Goal: Task Accomplishment & Management: Manage account settings

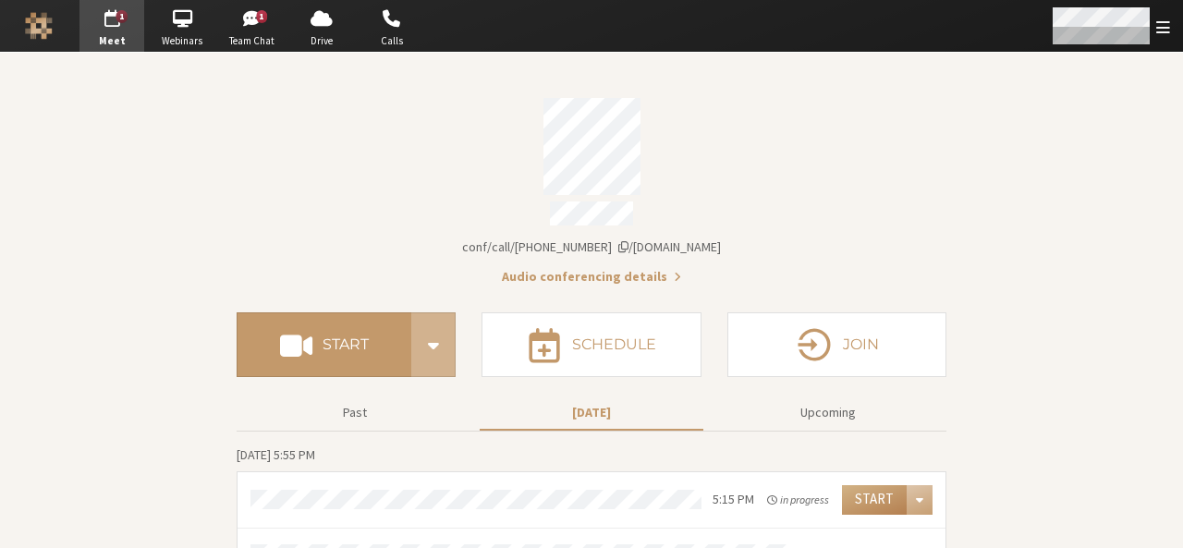
click at [1157, 33] on span "Open menu" at bounding box center [1164, 27] width 14 height 18
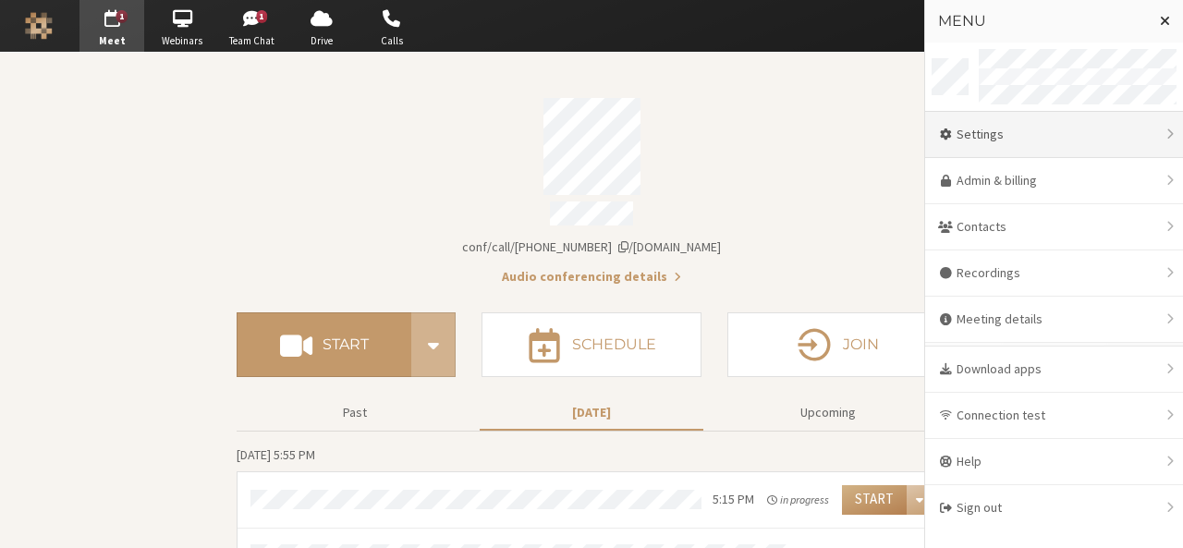
click at [1113, 145] on div "Settings" at bounding box center [1054, 135] width 258 height 46
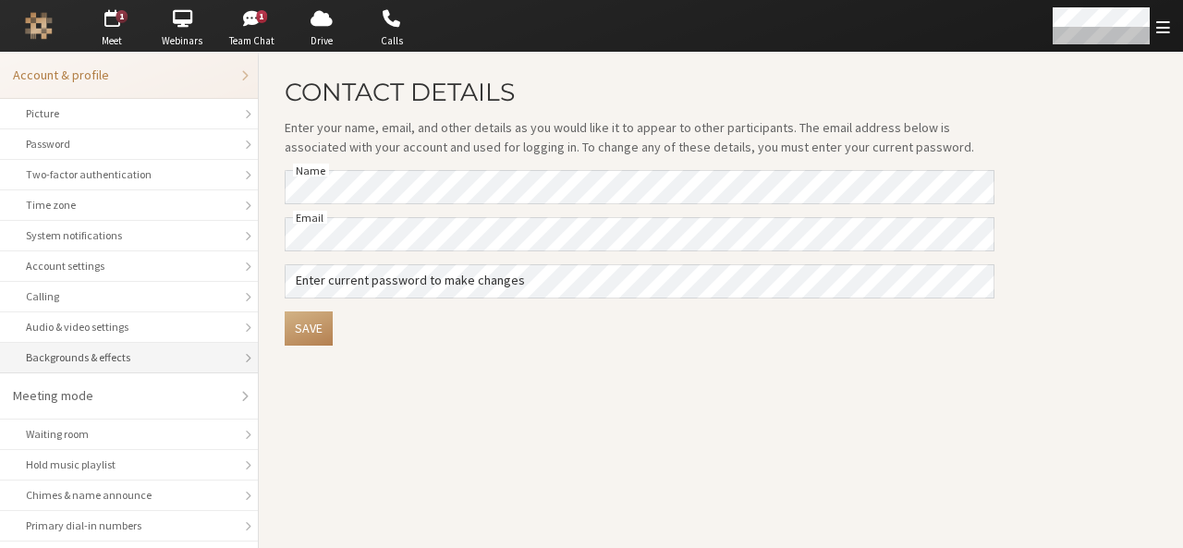
click at [116, 349] on div "Backgrounds & effects" at bounding box center [129, 357] width 206 height 17
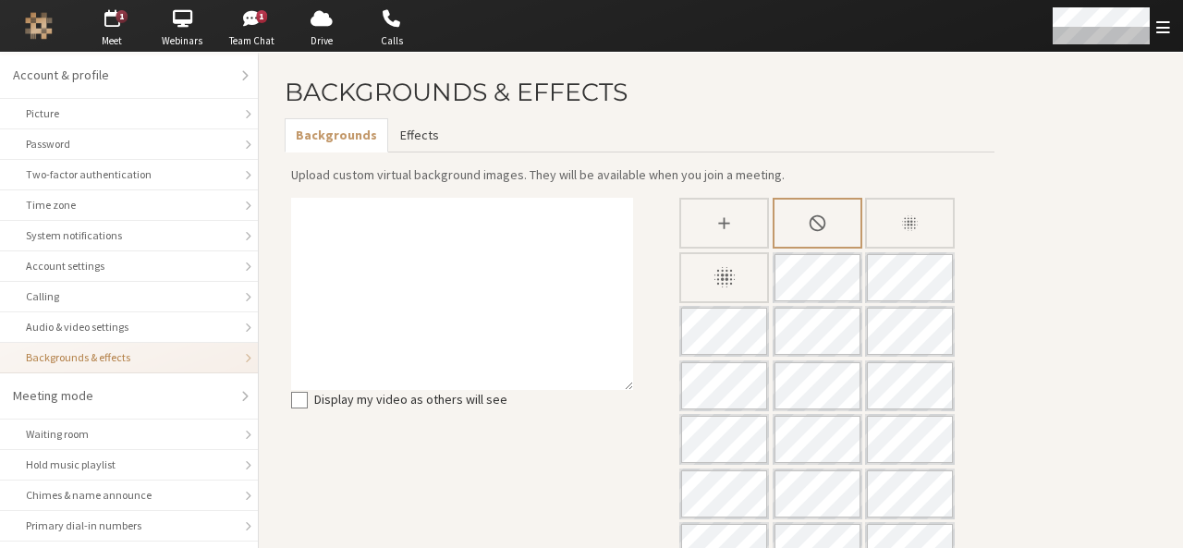
click at [405, 141] on button "Effects" at bounding box center [418, 135] width 61 height 34
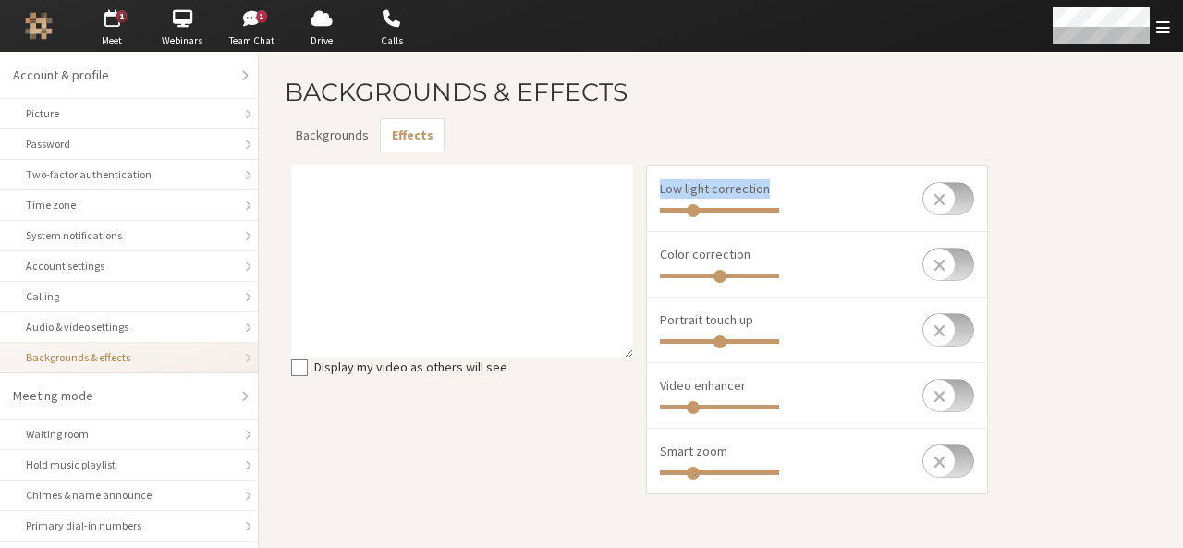
drag, startPoint x: 777, startPoint y: 194, endPoint x: 653, endPoint y: 193, distance: 123.9
click at [653, 193] on li "Low light correction" at bounding box center [817, 199] width 340 height 66
copy span "Low light correction"
click at [469, 458] on div "Display my video as others will see" at bounding box center [462, 336] width 355 height 342
click at [1071, 429] on main "Backgrounds & Effects Backgrounds Effects Display my video as others will see L…" at bounding box center [721, 301] width 924 height 496
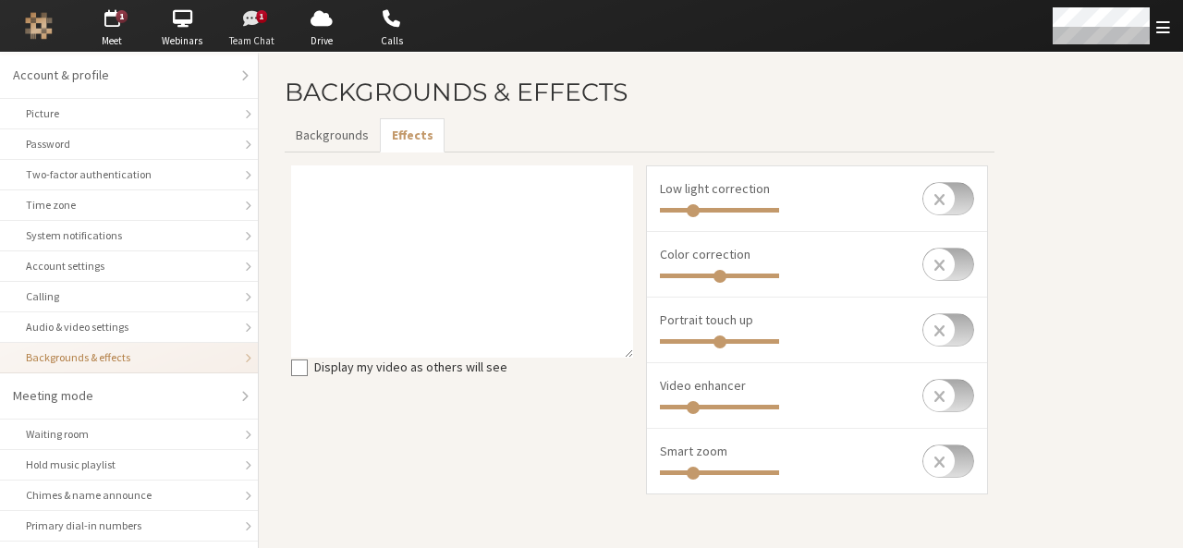
click at [240, 25] on span "button" at bounding box center [252, 19] width 65 height 30
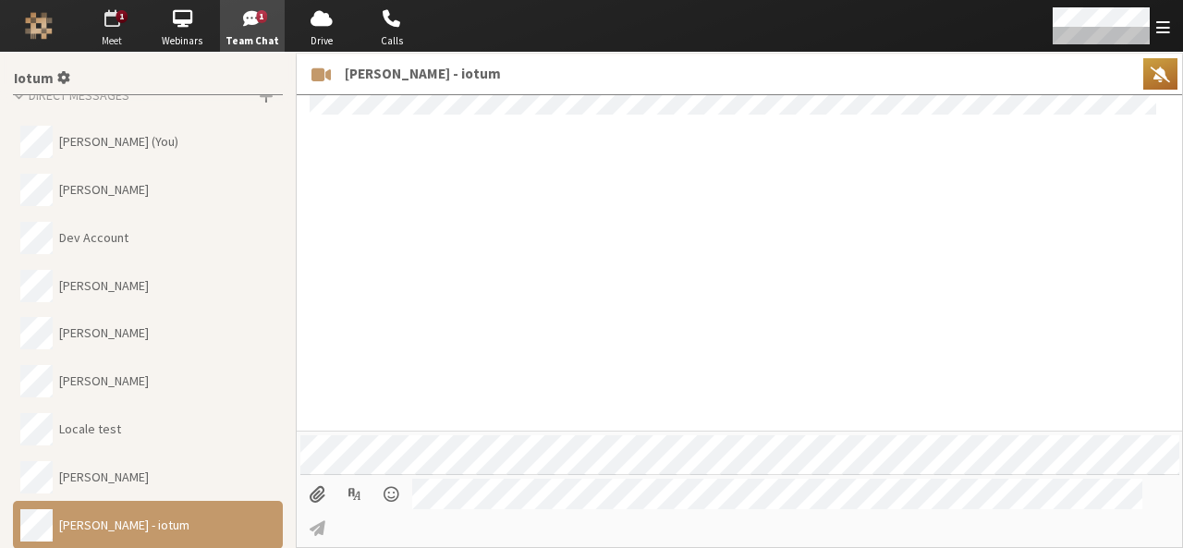
scroll to position [1490, 0]
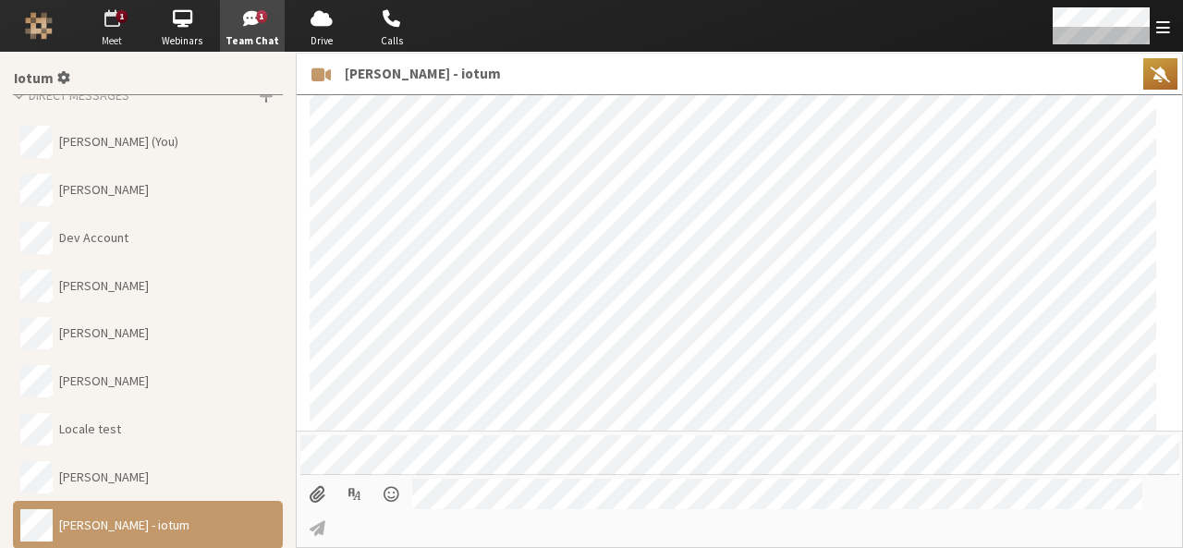
click at [112, 34] on span "Meet" at bounding box center [112, 41] width 65 height 16
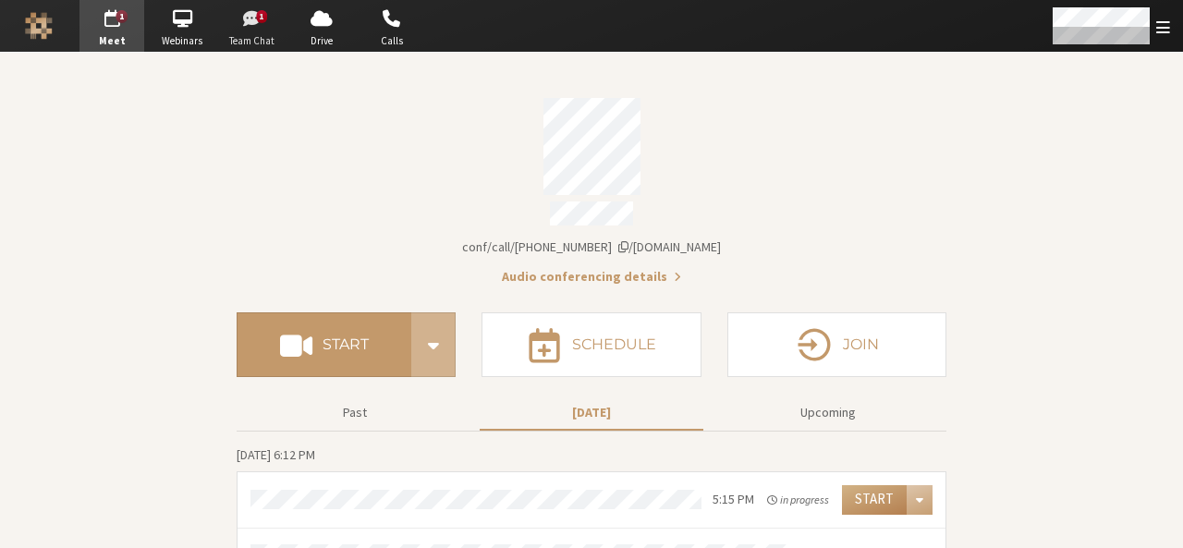
click at [237, 41] on span "Team Chat" at bounding box center [252, 41] width 65 height 16
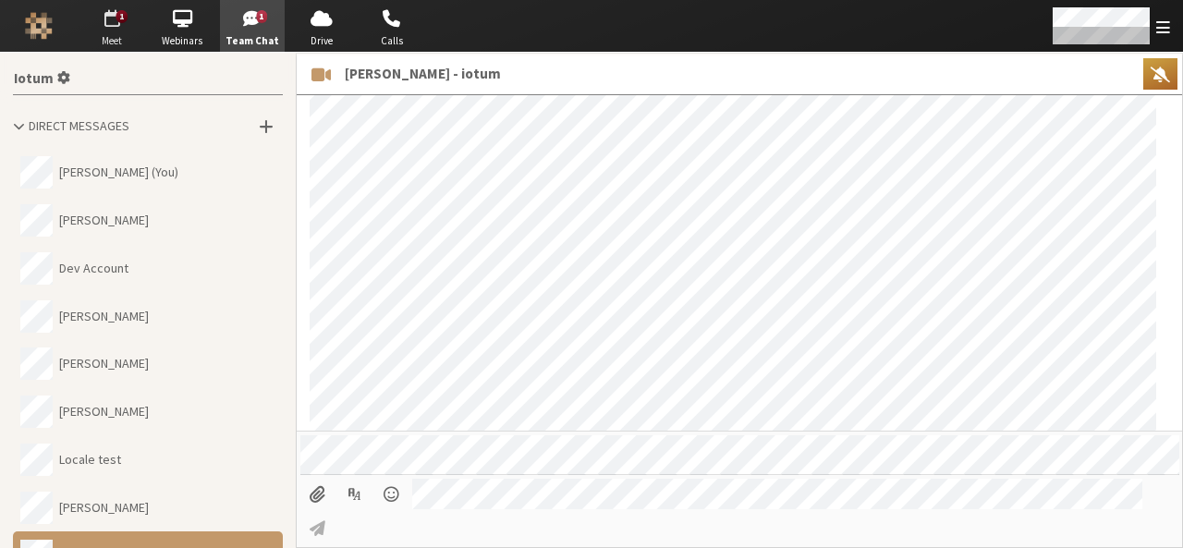
click at [102, 45] on span "Meet" at bounding box center [112, 41] width 65 height 16
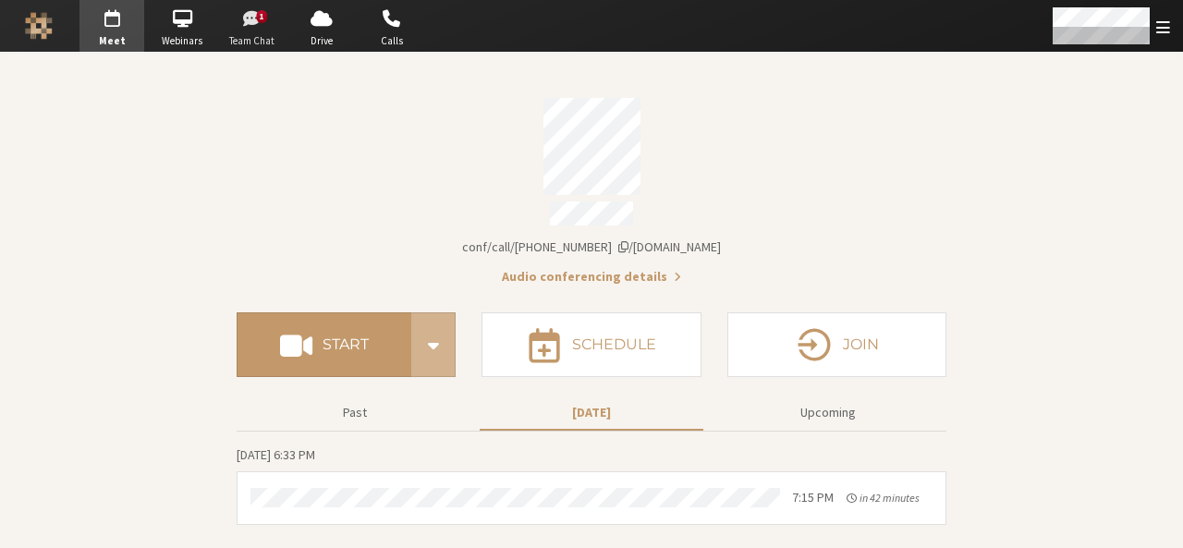
click at [257, 38] on span "Team Chat" at bounding box center [252, 41] width 65 height 16
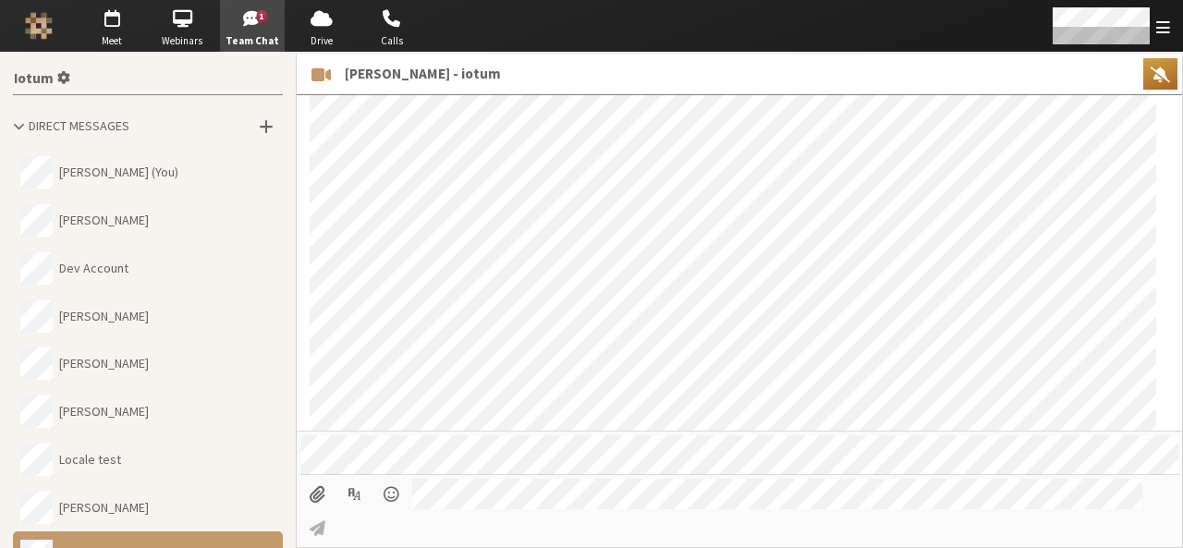
scroll to position [1490, 0]
